Goal: Task Accomplishment & Management: Use online tool/utility

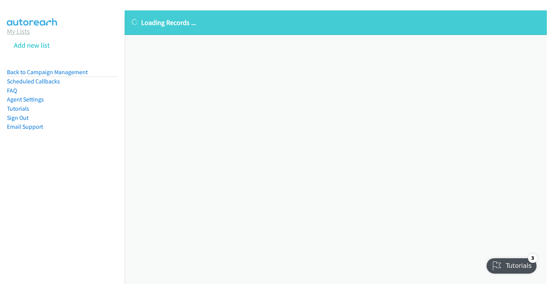
click at [18, 31] on link "My Lists" at bounding box center [18, 31] width 23 height 9
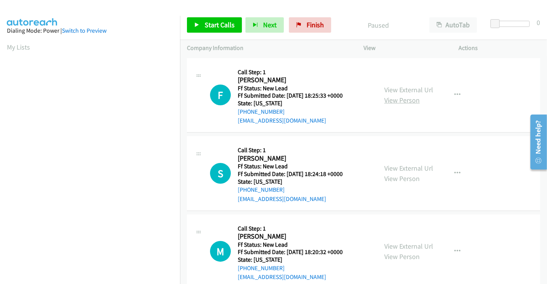
drag, startPoint x: 406, startPoint y: 89, endPoint x: 406, endPoint y: 104, distance: 15.0
click at [406, 89] on link "View External Url" at bounding box center [408, 89] width 49 height 9
click at [405, 170] on link "View External Url" at bounding box center [408, 168] width 49 height 9
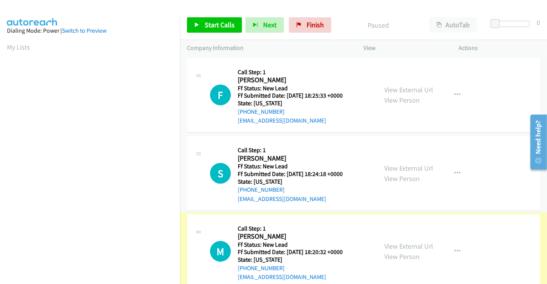
click at [399, 245] on link "View External Url" at bounding box center [408, 246] width 49 height 9
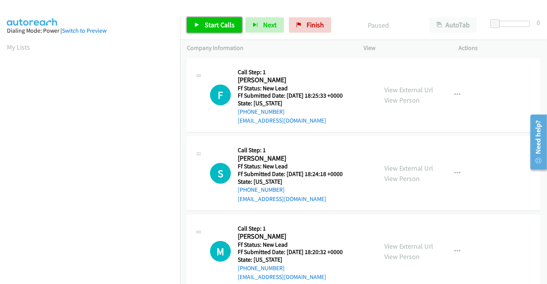
click at [219, 20] on link "Start Calls" at bounding box center [214, 24] width 55 height 15
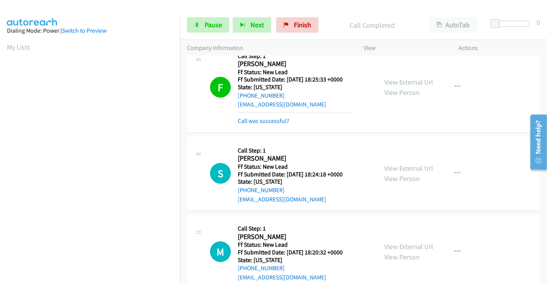
scroll to position [148, 0]
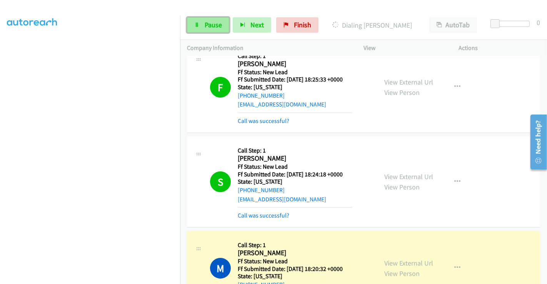
click at [212, 27] on span "Pause" at bounding box center [213, 24] width 17 height 9
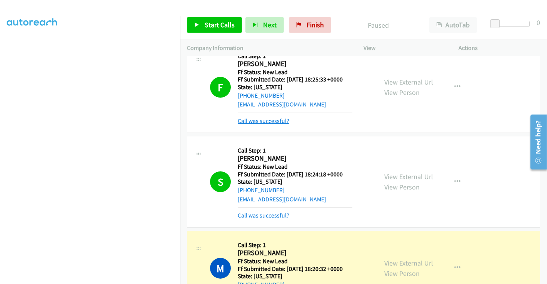
click at [266, 119] on link "Call was successful?" at bounding box center [264, 120] width 52 height 7
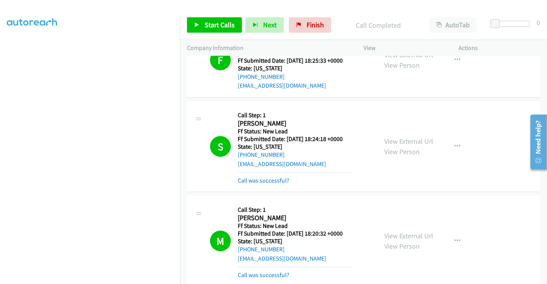
scroll to position [84, 0]
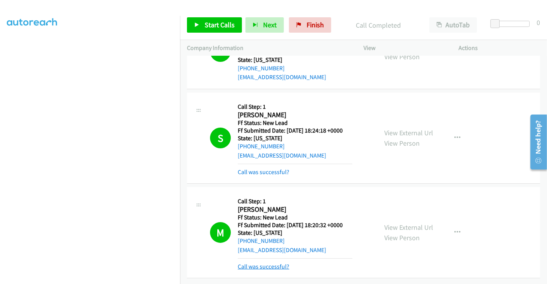
click at [272, 264] on link "Call was successful?" at bounding box center [264, 266] width 52 height 7
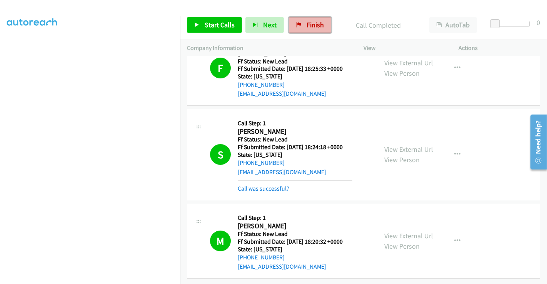
click at [307, 29] on link "Finish" at bounding box center [310, 24] width 42 height 15
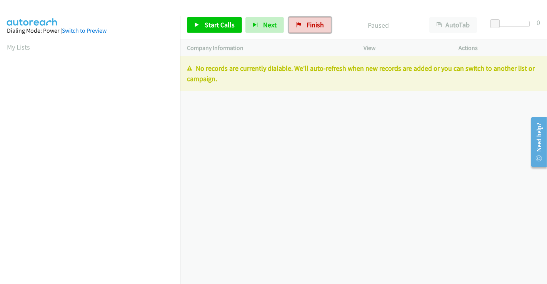
click at [300, 27] on link "Finish" at bounding box center [310, 24] width 42 height 15
